Goal: Task Accomplishment & Management: Manage account settings

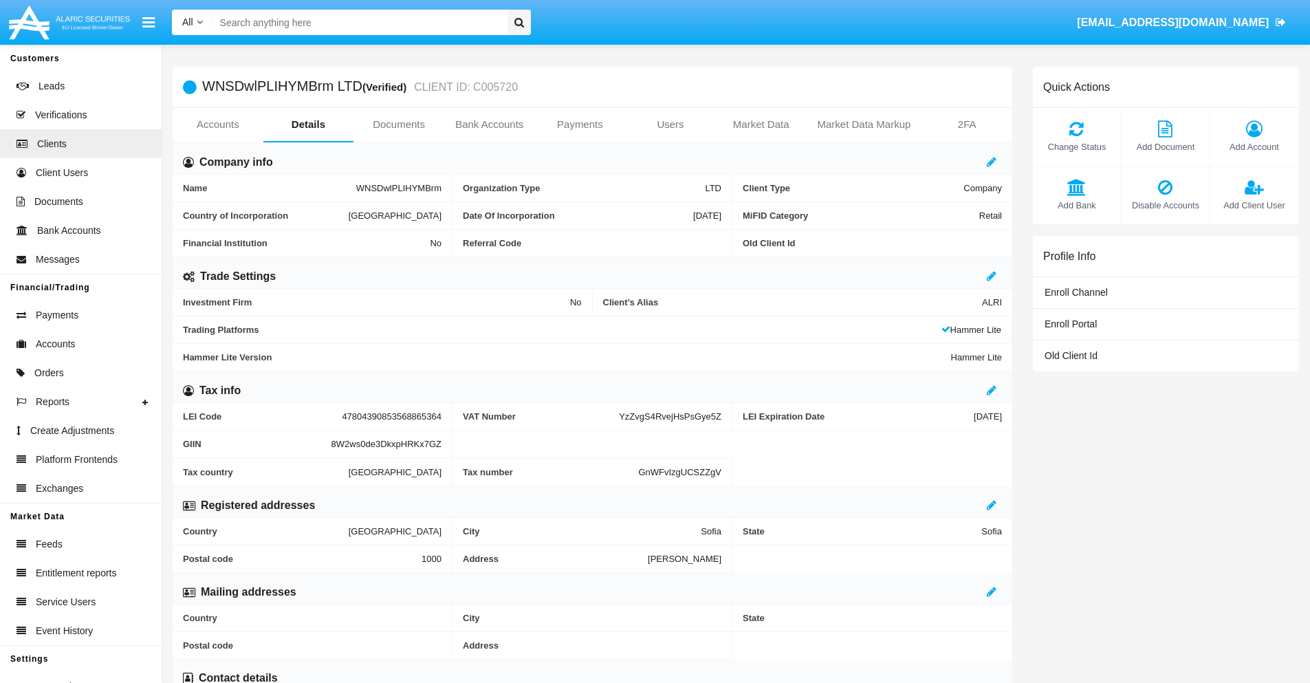
click at [1254, 146] on span "Add Account" at bounding box center [1254, 146] width 74 height 13
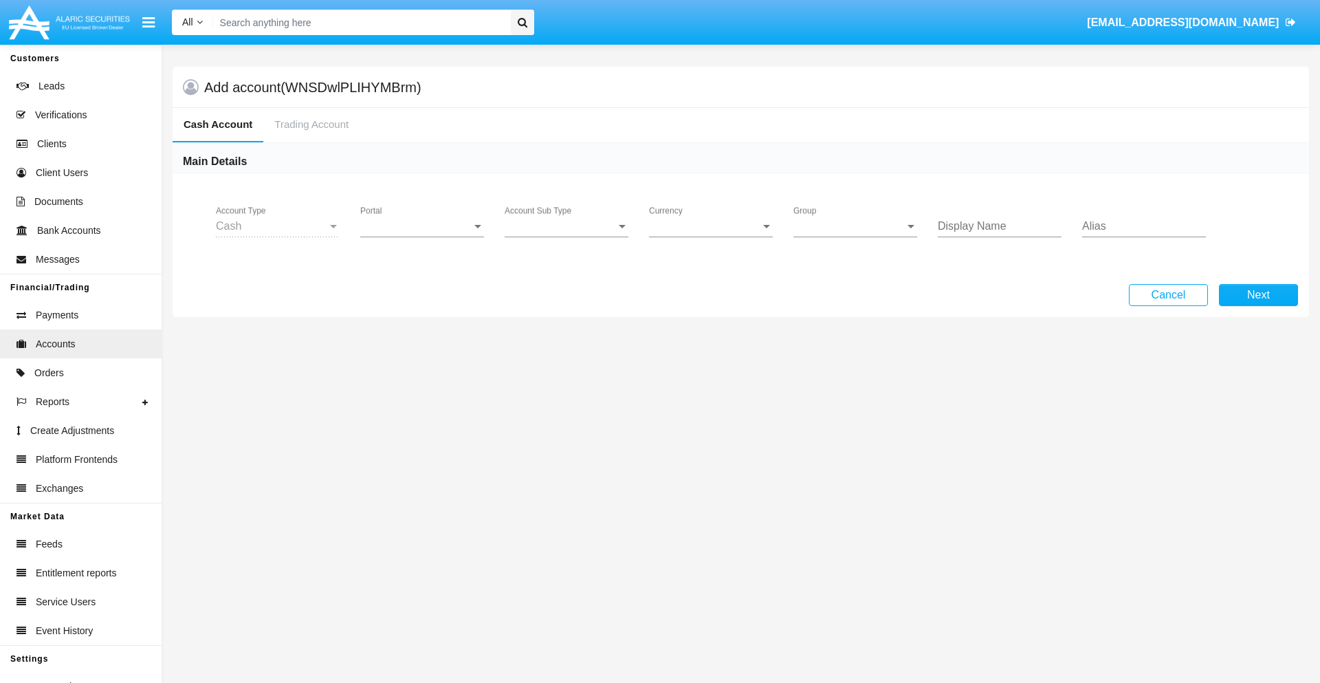
click at [422, 226] on span "Portal" at bounding box center [415, 226] width 111 height 12
click at [424, 336] on span "Alaric Pro" at bounding box center [423, 335] width 127 height 33
click at [567, 226] on span "Account Sub Type" at bounding box center [560, 226] width 111 height 12
click at [567, 237] on span "Trading Cash" at bounding box center [567, 236] width 124 height 33
click at [855, 226] on span "Group" at bounding box center [849, 226] width 111 height 12
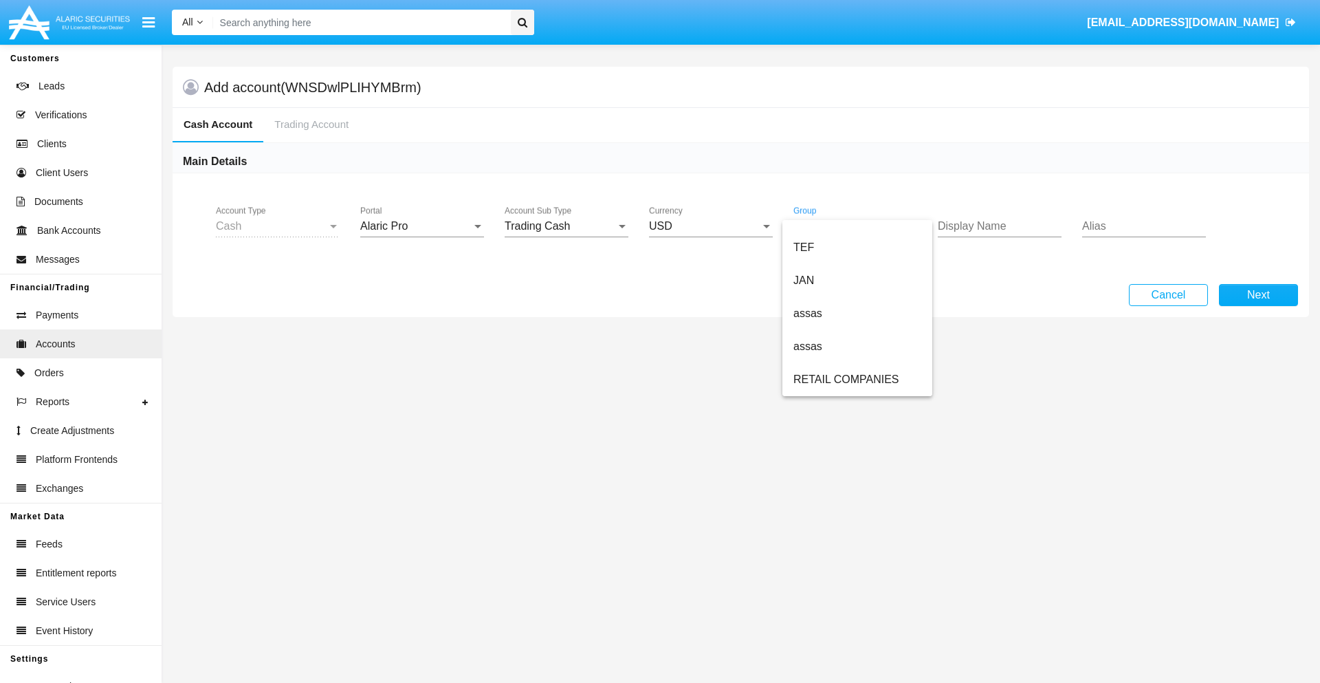
scroll to position [319, 0]
click at [857, 380] on span "ALARIC test" at bounding box center [858, 379] width 128 height 33
type input "mint green"
type input "maroon"
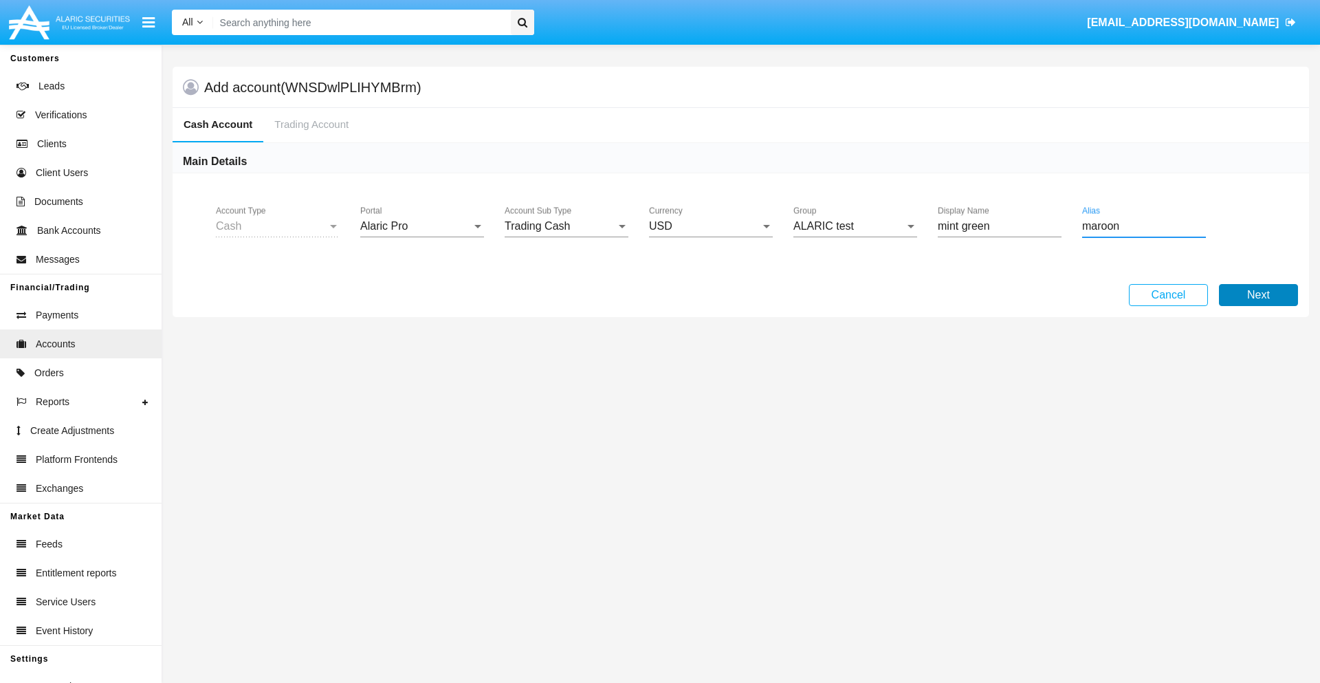
click at [1258, 295] on button "Next" at bounding box center [1258, 295] width 79 height 22
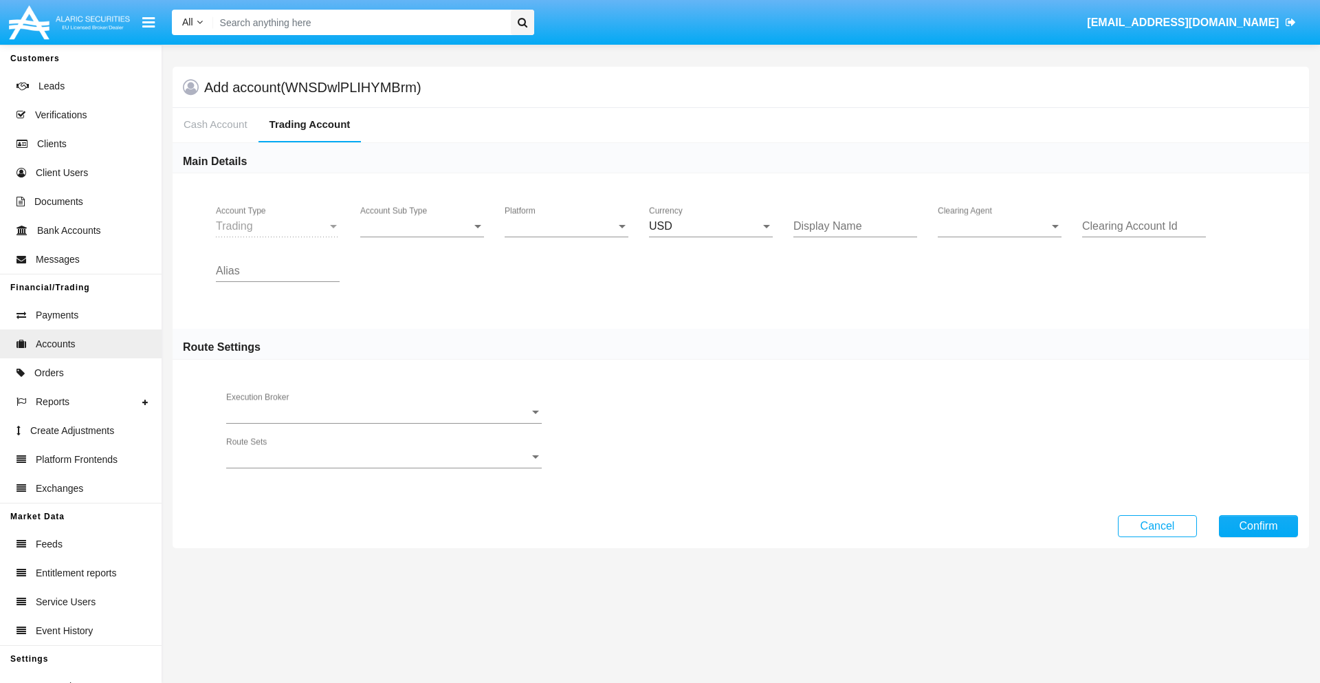
click at [422, 226] on span "Account Sub Type" at bounding box center [415, 226] width 111 height 12
click at [422, 237] on span "Trading" at bounding box center [422, 236] width 124 height 33
click at [567, 226] on span "Platform" at bounding box center [560, 226] width 111 height 12
click at [567, 237] on span "Hammer Lite" at bounding box center [567, 236] width 124 height 33
click at [1000, 226] on span "Clearing Agent" at bounding box center [993, 226] width 111 height 12
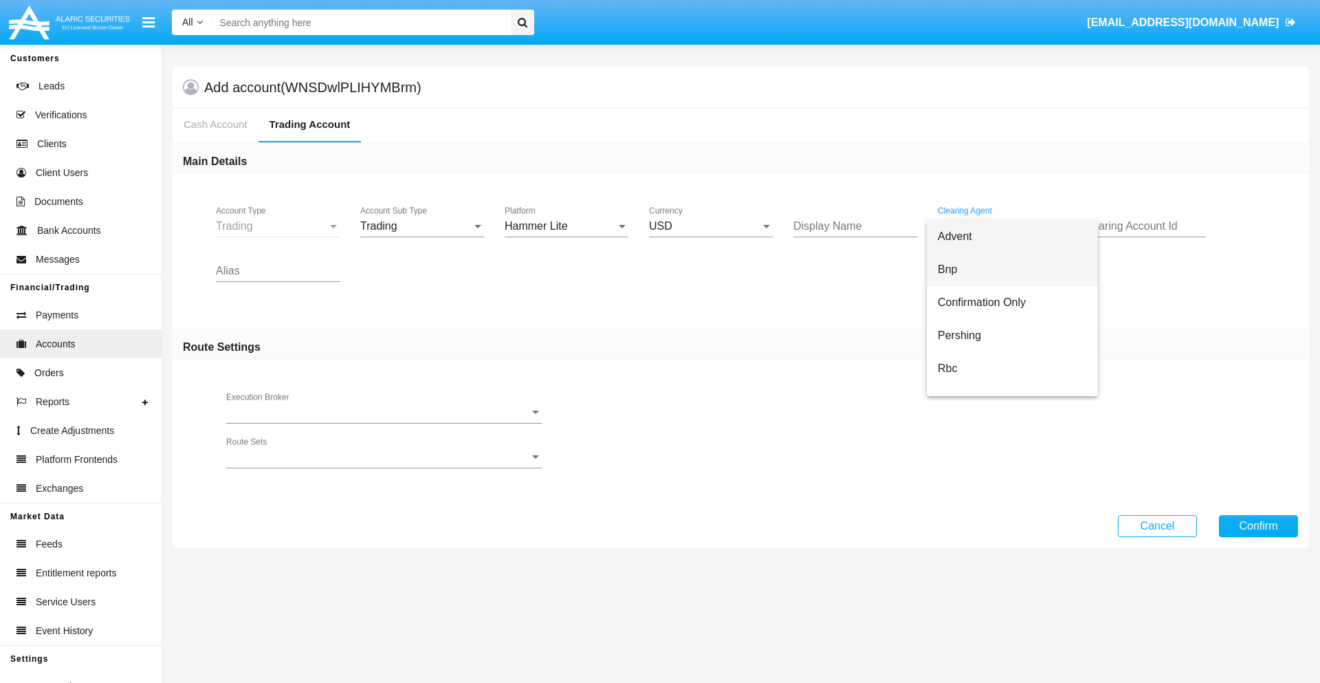
click at [1012, 270] on span "Bnp" at bounding box center [1012, 269] width 149 height 33
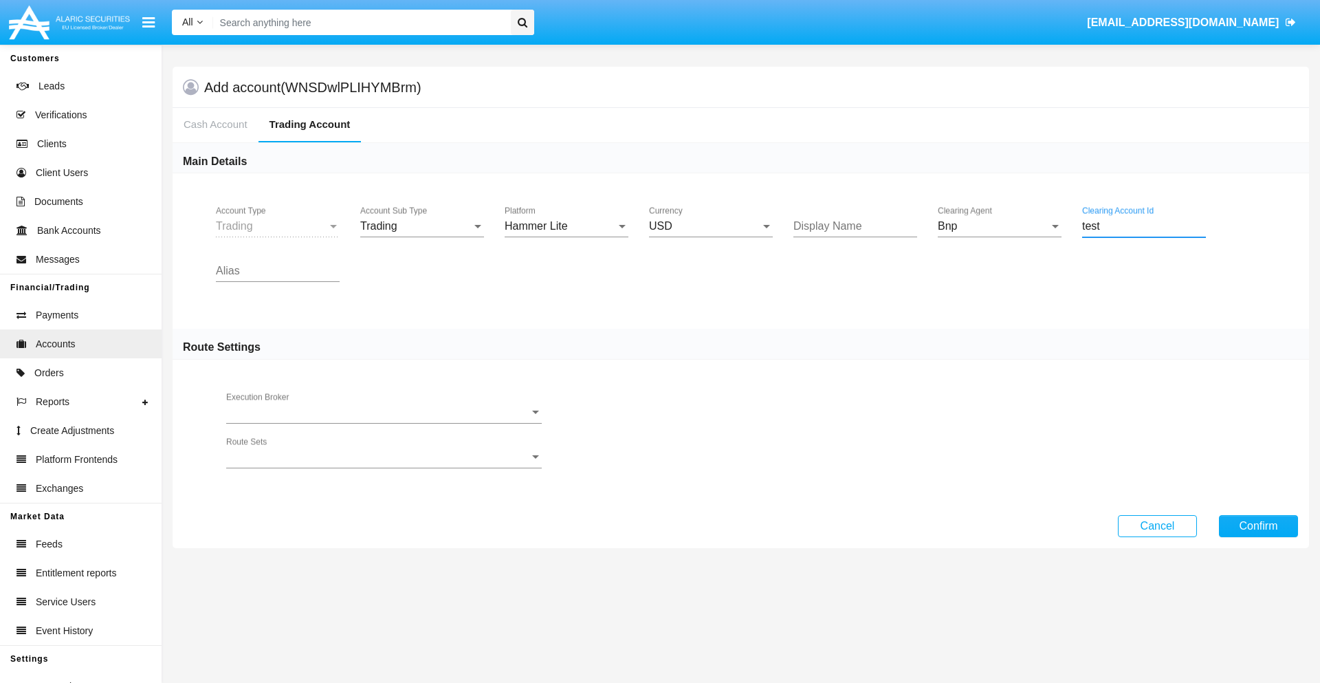
type input "test"
type input "mint green"
click at [1258, 525] on button "Confirm" at bounding box center [1258, 526] width 79 height 22
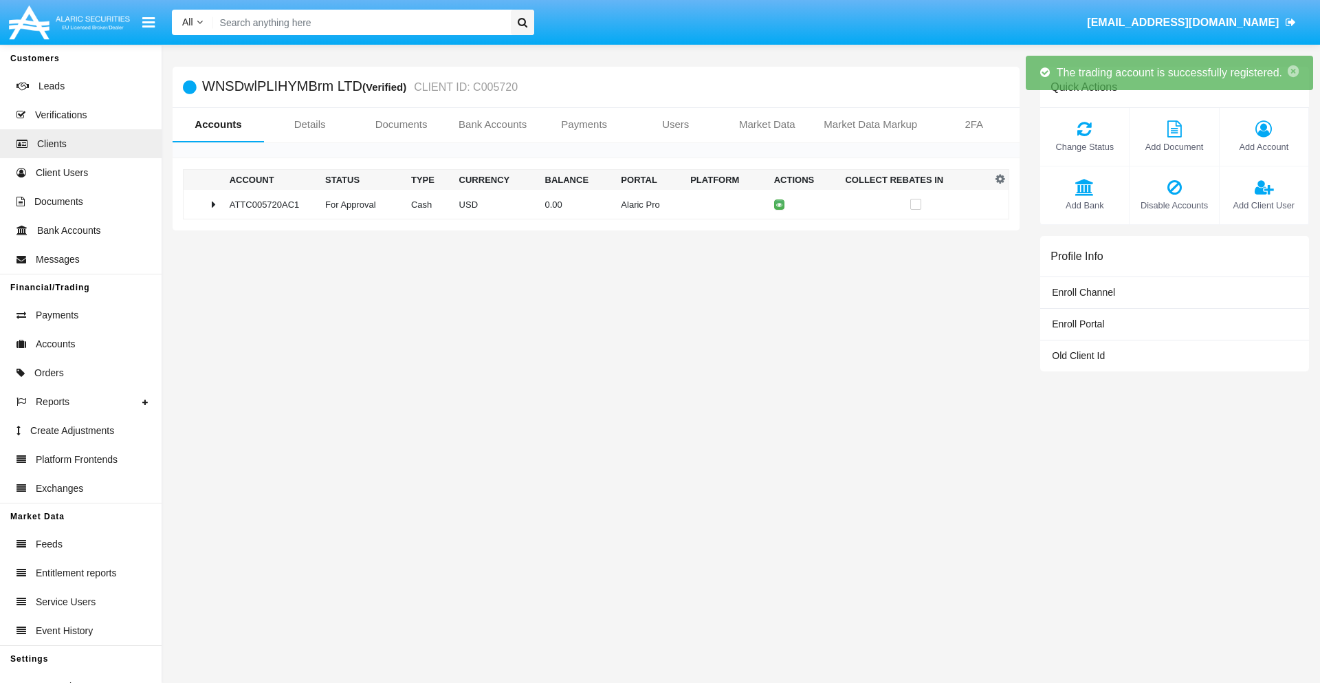
click at [591, 204] on td "0.00" at bounding box center [578, 205] width 76 height 30
click at [780, 204] on icon at bounding box center [783, 204] width 6 height 6
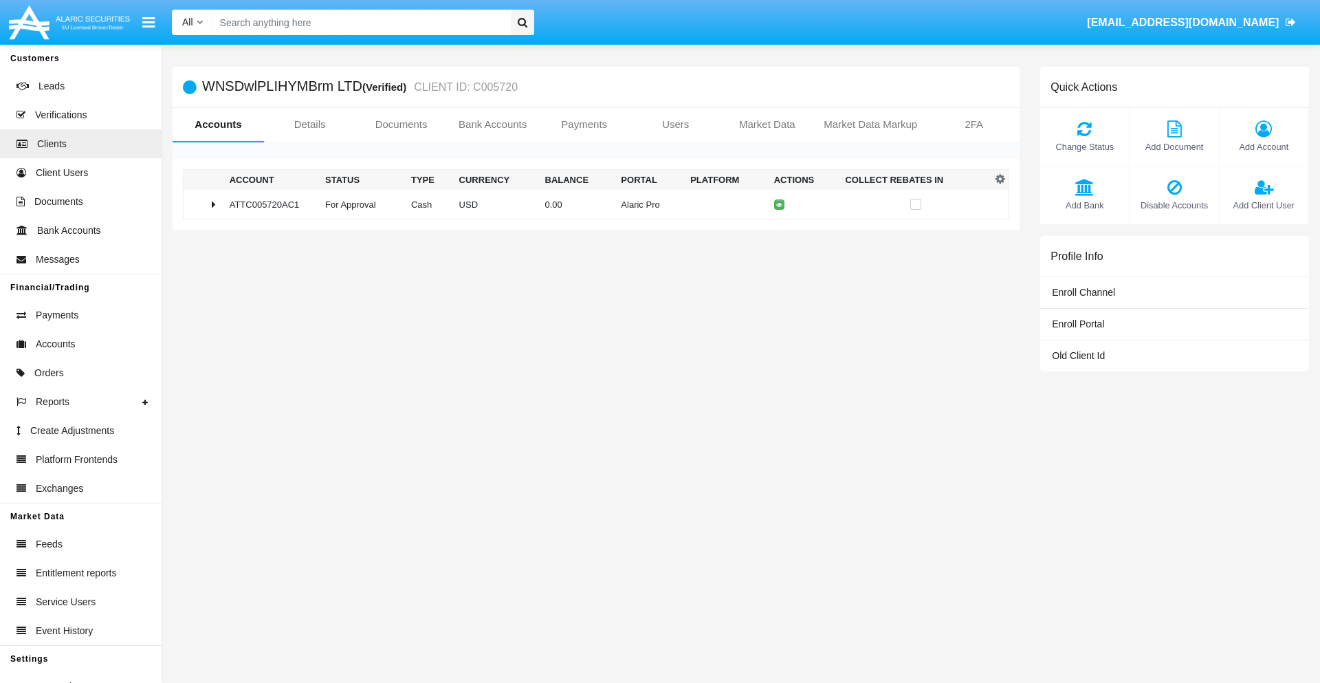
click at [591, 204] on td "0.00" at bounding box center [578, 205] width 76 height 30
click at [780, 233] on icon at bounding box center [783, 233] width 6 height 6
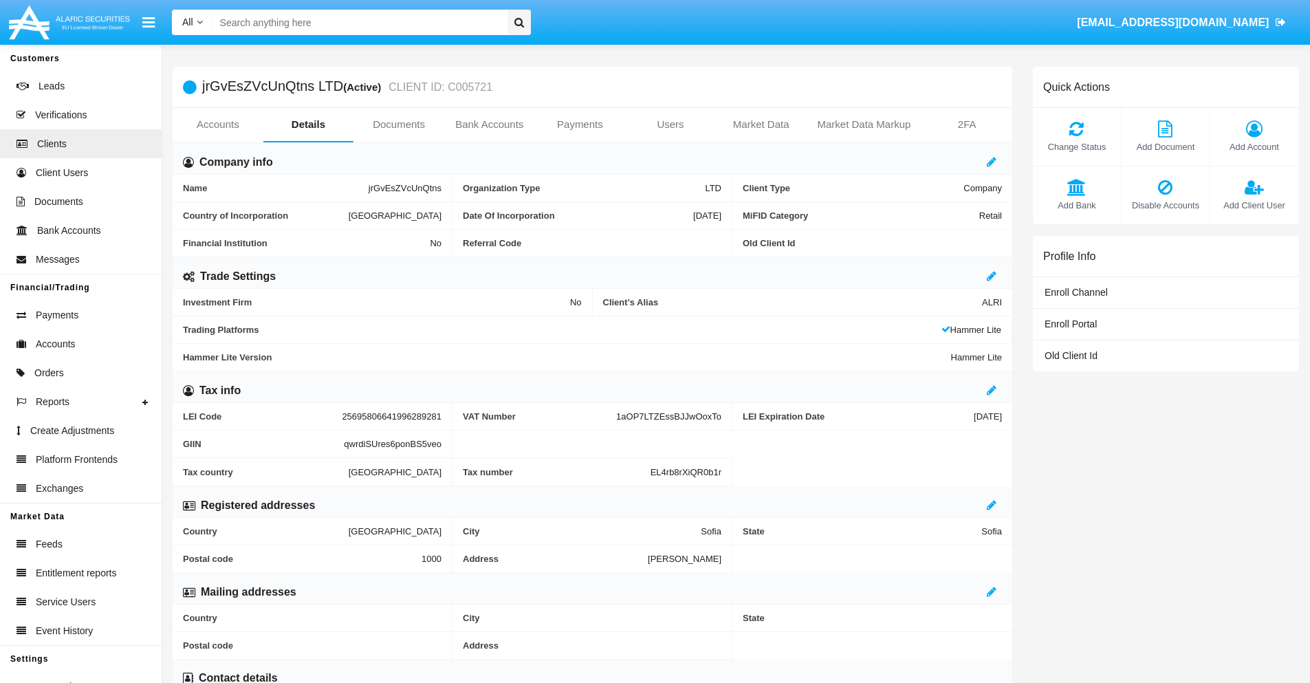
click at [217, 124] on link "Accounts" at bounding box center [218, 124] width 91 height 33
click at [1254, 146] on span "Add Account" at bounding box center [1254, 146] width 74 height 13
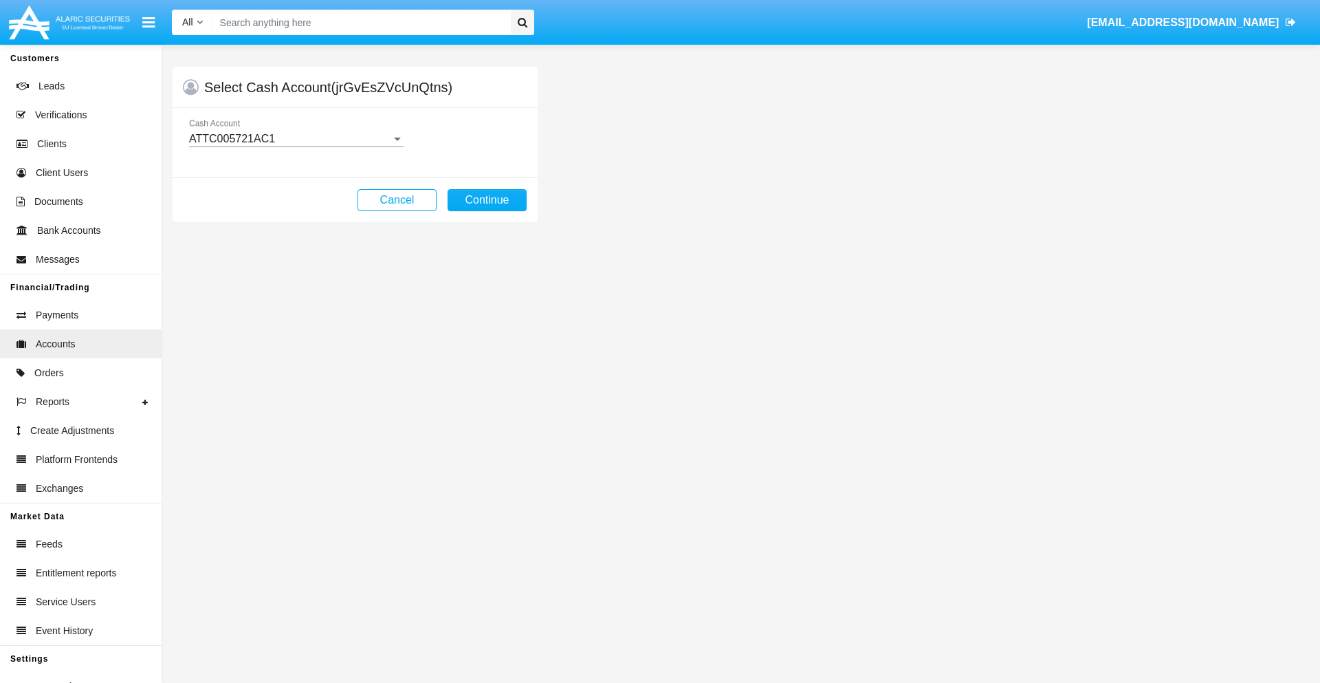
click at [296, 139] on div "ATTC005721AC1" at bounding box center [290, 139] width 202 height 12
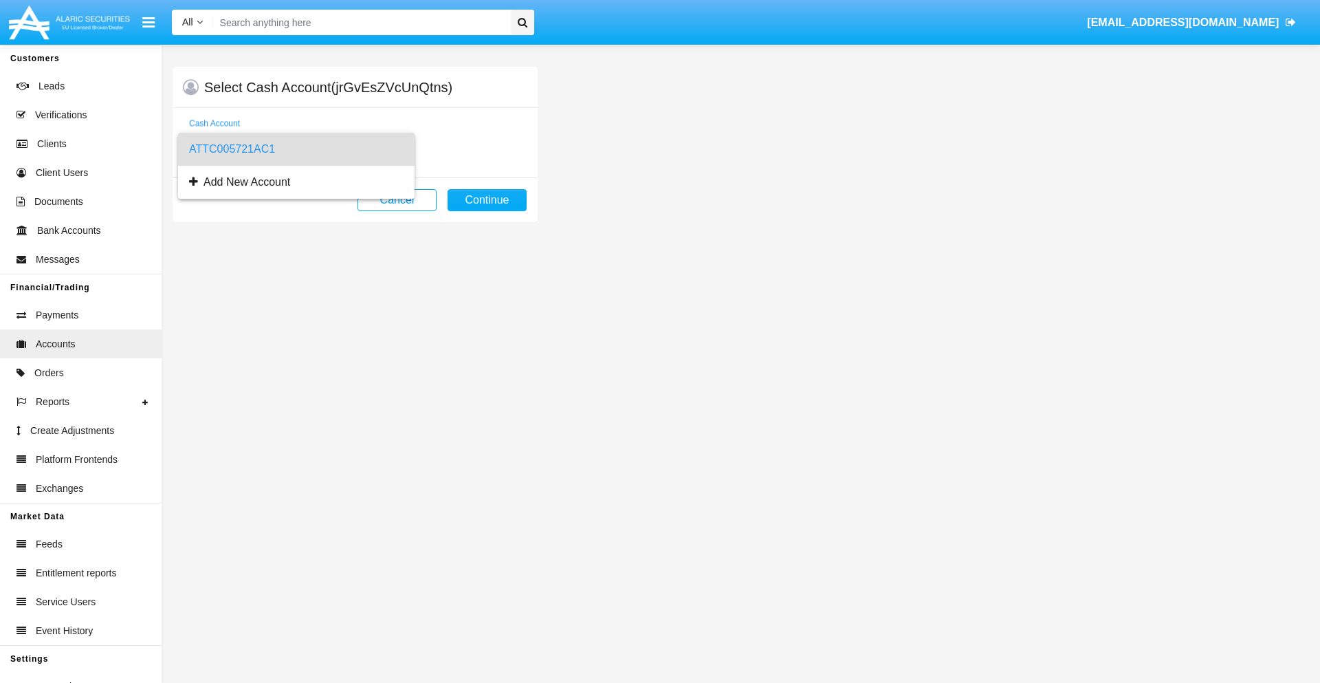
click at [296, 149] on span "ATTC005721AC1" at bounding box center [296, 149] width 215 height 33
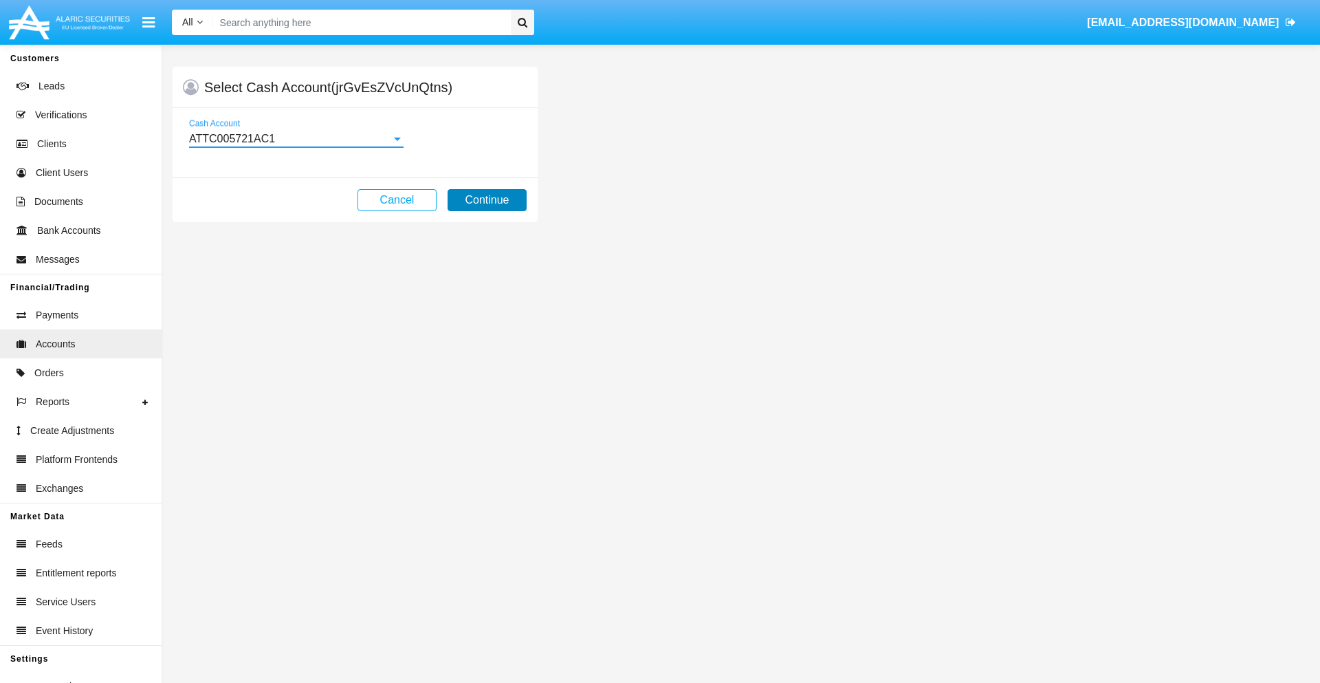
click at [487, 200] on button "Continue" at bounding box center [487, 200] width 79 height 22
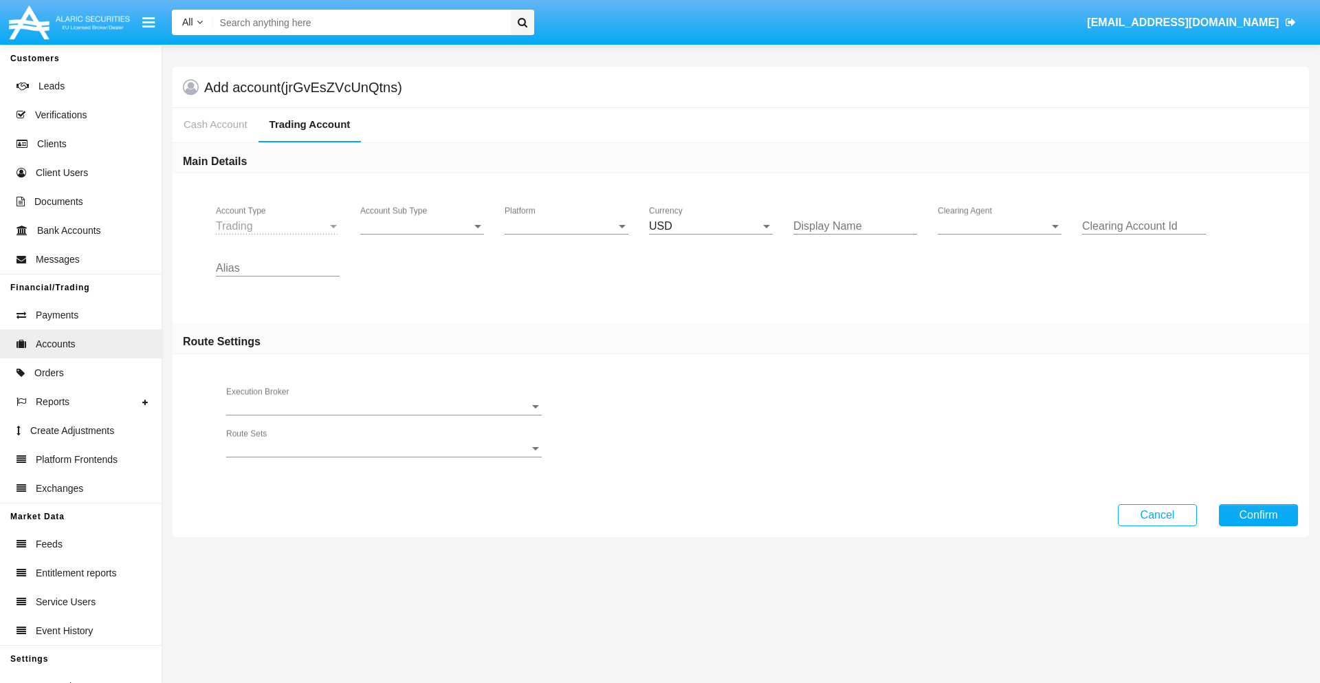
click at [422, 226] on span "Account Sub Type" at bounding box center [415, 226] width 111 height 12
click at [422, 237] on span "Trading" at bounding box center [422, 236] width 124 height 33
click at [567, 226] on span "Platform" at bounding box center [560, 226] width 111 height 12
click at [567, 237] on span "Hammer Lite" at bounding box center [567, 236] width 124 height 33
click at [1000, 226] on span "Clearing Agent" at bounding box center [993, 226] width 111 height 12
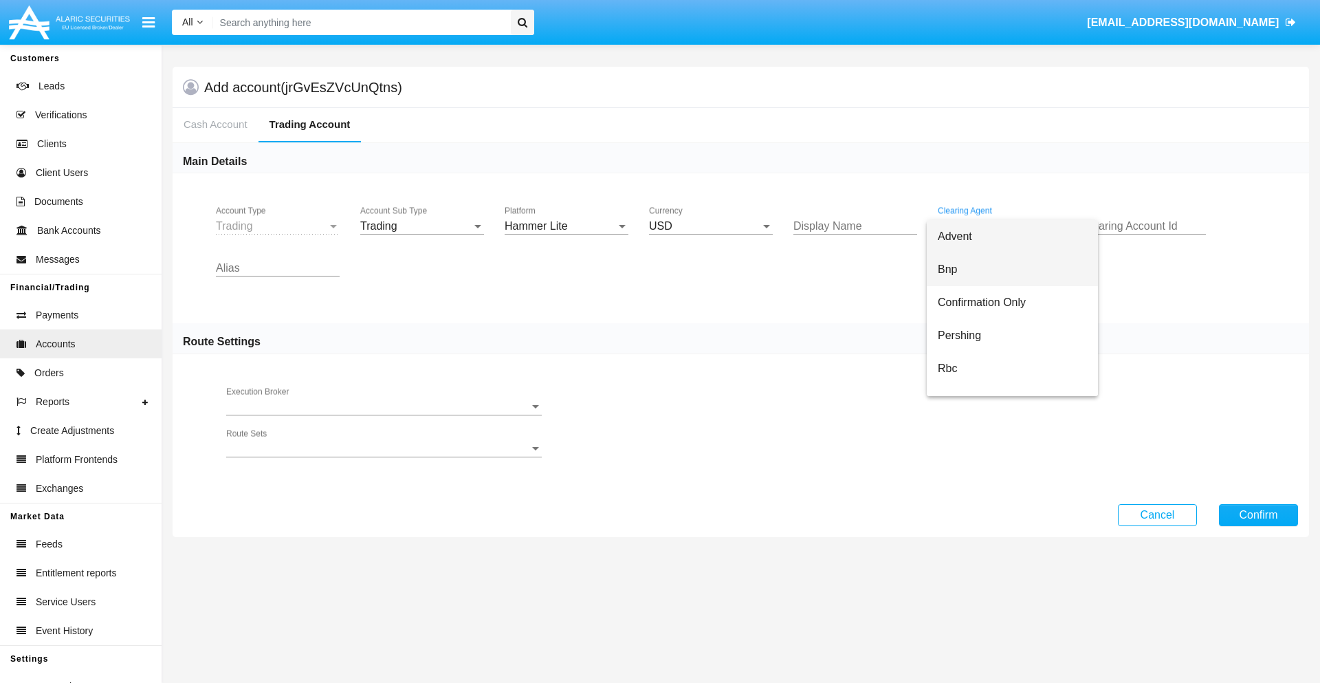
click at [1012, 270] on span "Bnp" at bounding box center [1012, 269] width 149 height 33
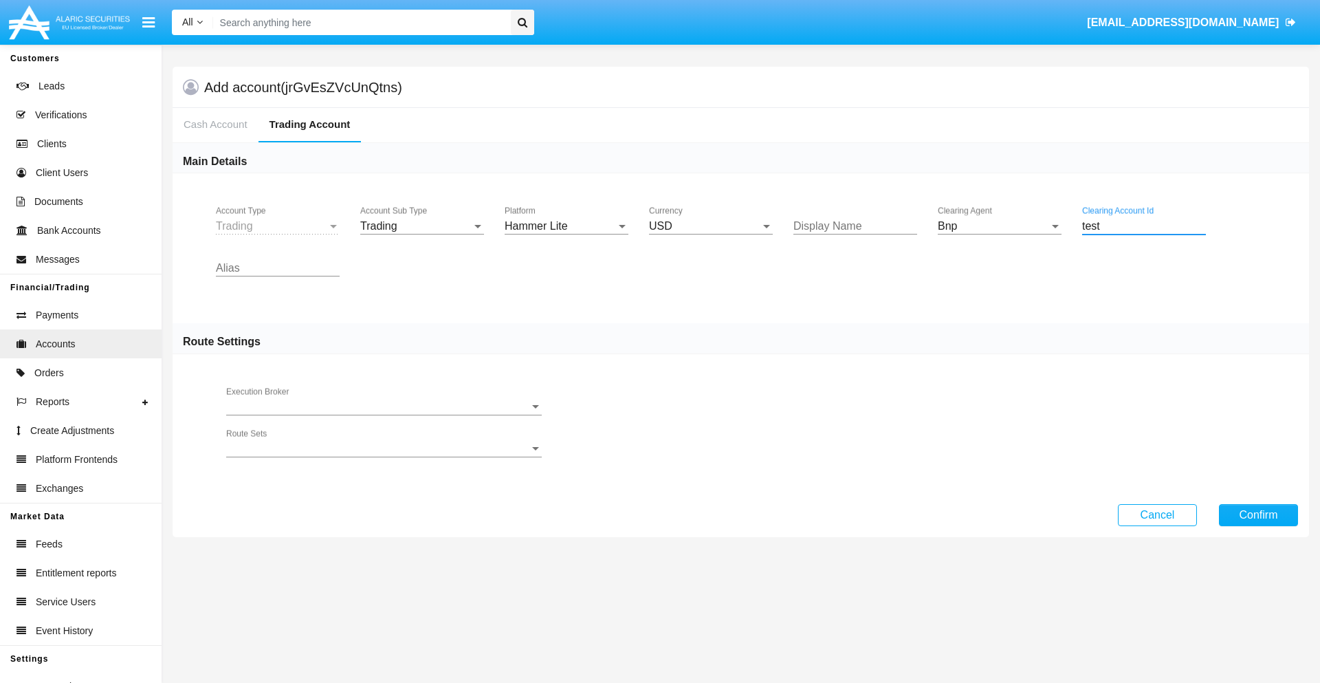
type input "test"
type input "cyan"
type input "tan"
click at [1258, 514] on button "Confirm" at bounding box center [1258, 515] width 79 height 22
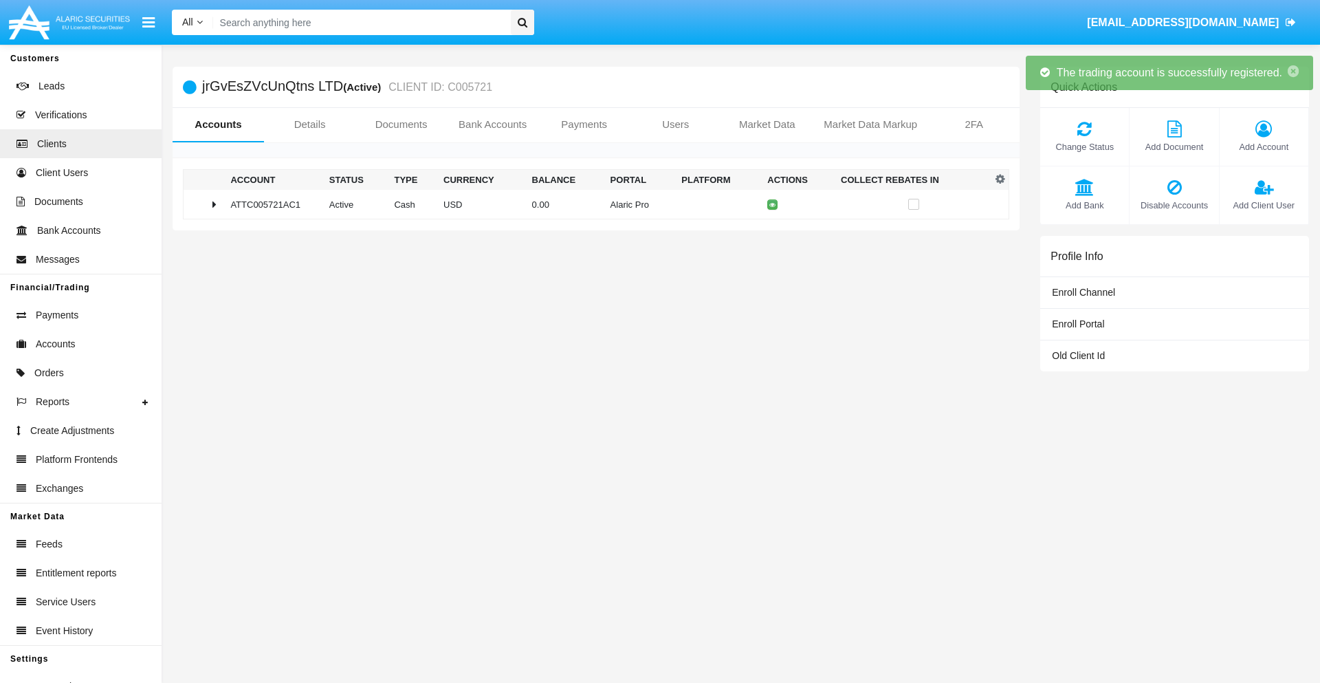
click at [591, 204] on td "0.00" at bounding box center [566, 205] width 78 height 30
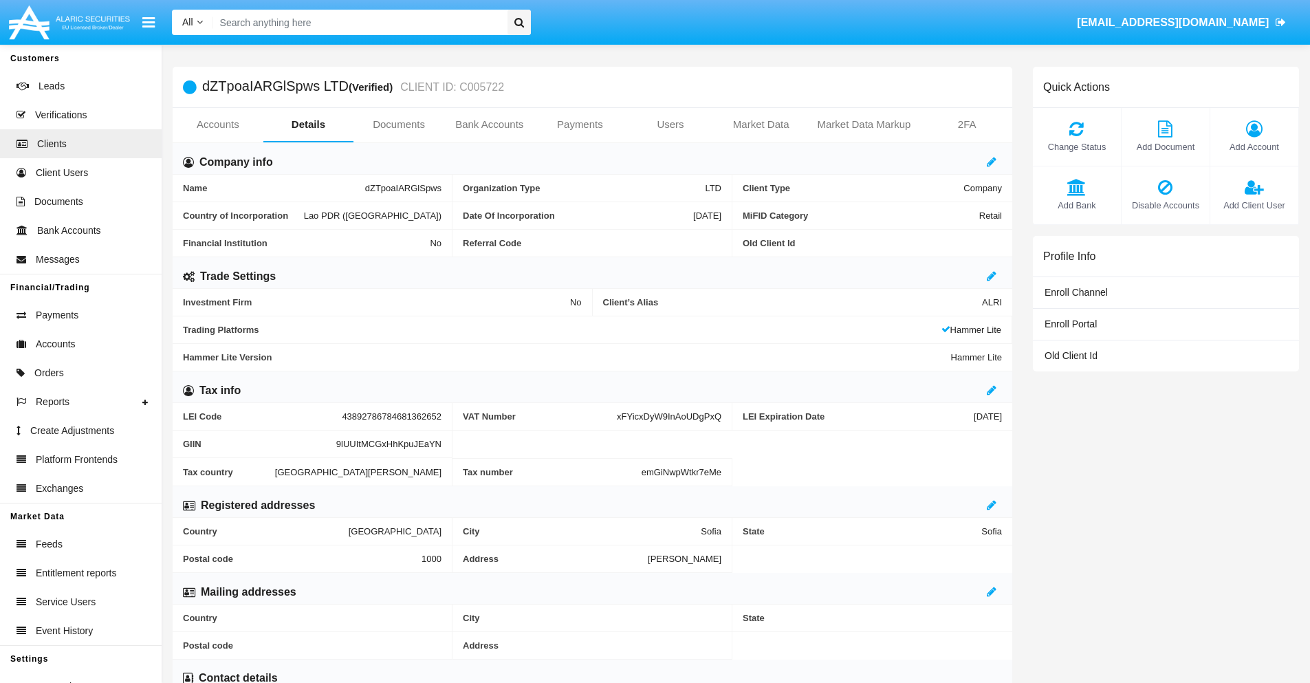
click at [217, 124] on link "Accounts" at bounding box center [218, 124] width 91 height 33
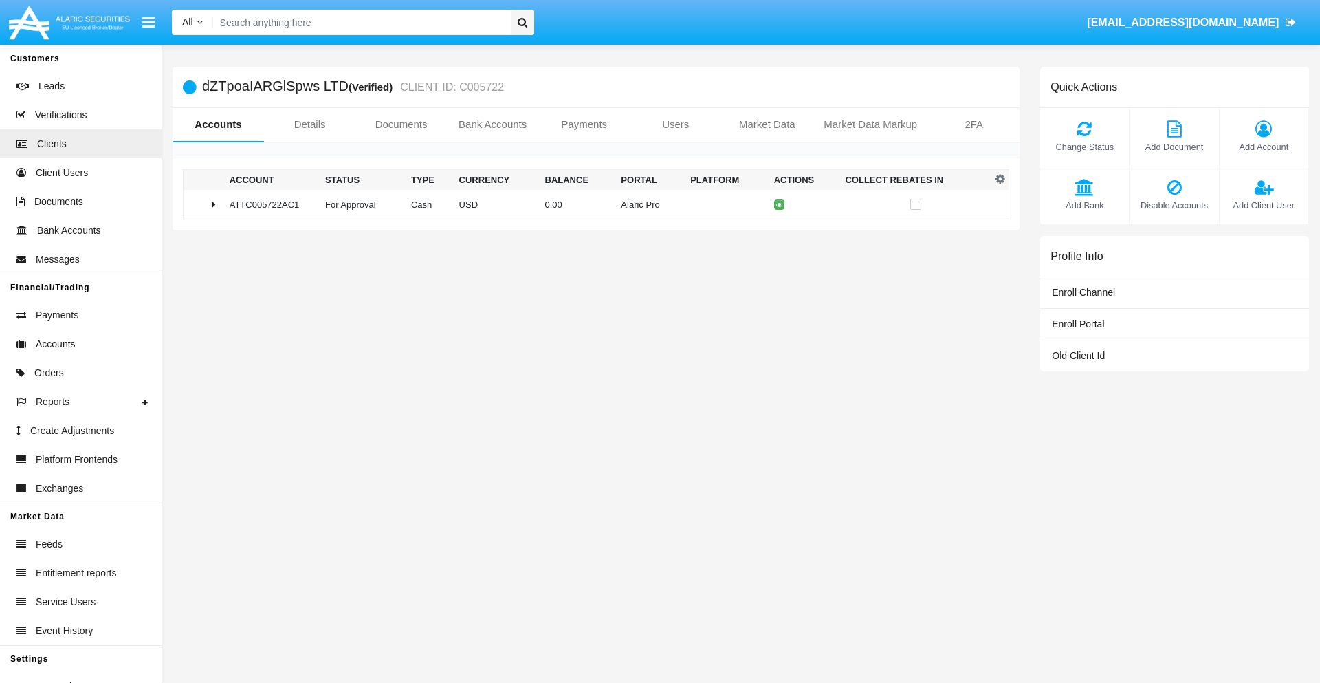
click at [1084, 146] on span "Change Status" at bounding box center [1084, 146] width 75 height 13
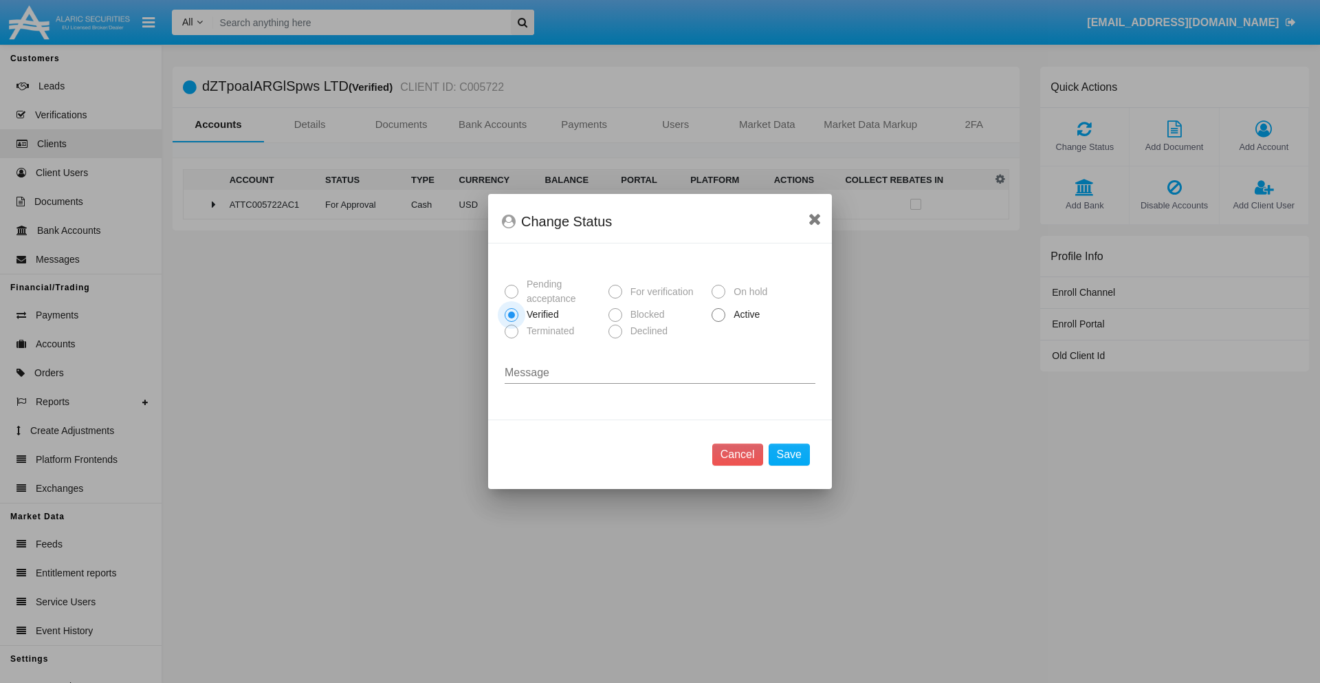
click at [744, 314] on span "Active" at bounding box center [744, 314] width 38 height 14
click at [719, 322] on input "Active" at bounding box center [718, 322] width 1 height 1
radio input "true"
click at [789, 455] on button "Save" at bounding box center [789, 455] width 41 height 22
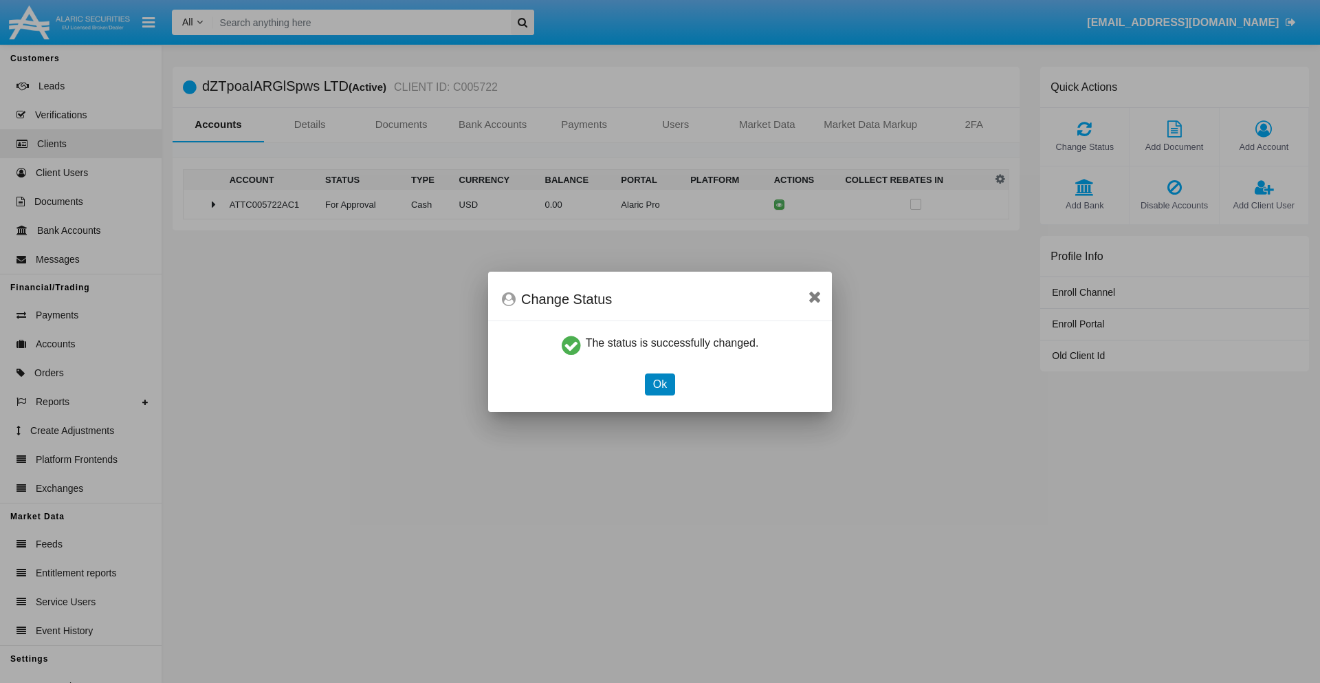
click at [659, 384] on button "Ok" at bounding box center [660, 384] width 30 height 22
